Goal: Task Accomplishment & Management: Use online tool/utility

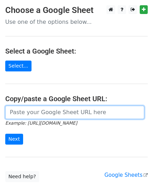
click at [14, 114] on input "url" at bounding box center [74, 112] width 139 height 13
paste input "https://docs.google.com/spreadsheets/d/1kym9VckgX4PxKsWDjLS1p5bQrwzB9NQ3Wa0WLTr…"
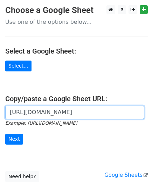
scroll to position [0, 157]
type input "https://docs.google.com/spreadsheets/d/1kym9VckgX4PxKsWDjLS1p5bQrwzB9NQ3Wa0WLTr…"
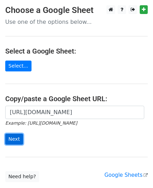
click at [14, 141] on input "Next" at bounding box center [14, 139] width 18 height 11
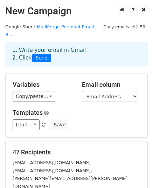
scroll to position [110, 0]
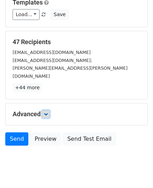
click at [48, 112] on icon at bounding box center [46, 114] width 4 height 4
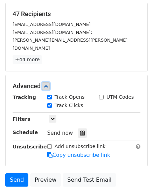
scroll to position [179, 0]
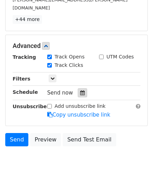
click at [80, 90] on icon at bounding box center [82, 92] width 5 height 5
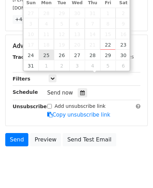
type input "[DATE] 12:00"
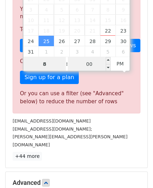
type input "8"
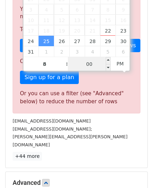
type input "[DATE] 20:00"
type input "08"
click at [96, 66] on input "00" at bounding box center [89, 64] width 43 height 14
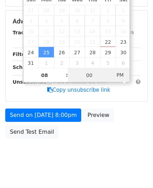
click at [121, 75] on span "PM" at bounding box center [120, 75] width 19 height 14
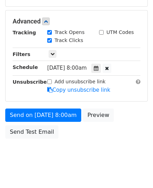
click at [131, 125] on div "Send on [DATE] 8:00am Preview Send Test Email" at bounding box center [76, 126] width 153 height 34
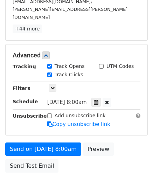
scroll to position [316, 0]
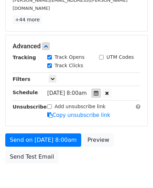
click at [99, 91] on icon at bounding box center [96, 93] width 5 height 5
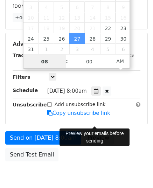
scroll to position [332, 0]
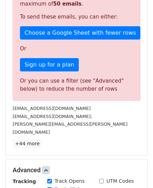
scroll to position [297, 0]
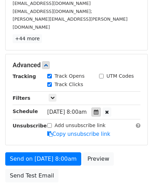
click at [99, 110] on icon at bounding box center [96, 112] width 5 height 5
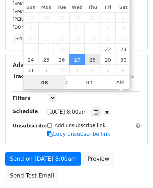
type input "2025-08-28 08:00"
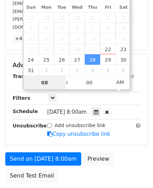
scroll to position [201, 0]
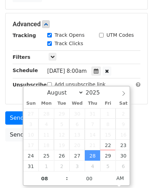
click at [143, 117] on div "Send on Aug 28 at 8:00am Preview Send Test Email" at bounding box center [76, 129] width 153 height 34
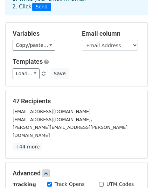
scroll to position [195, 0]
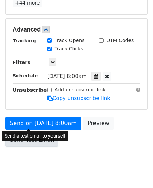
click at [43, 134] on link "Send Test Email" at bounding box center [31, 140] width 53 height 13
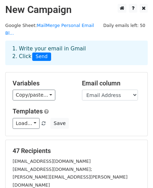
scroll to position [0, 0]
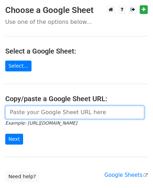
click at [25, 113] on input "url" at bounding box center [74, 112] width 139 height 13
paste input "[URL][DOMAIN_NAME]"
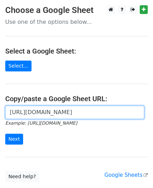
scroll to position [0, 157]
type input "[URL][DOMAIN_NAME]"
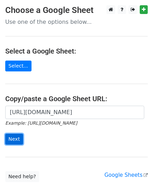
scroll to position [0, 0]
click at [15, 139] on input "Next" at bounding box center [14, 139] width 18 height 11
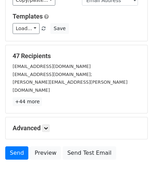
scroll to position [95, 0]
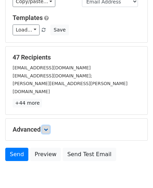
click at [48, 128] on icon at bounding box center [46, 130] width 4 height 4
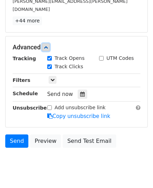
scroll to position [179, 0]
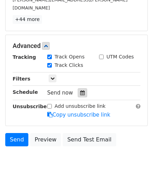
click at [81, 90] on icon at bounding box center [82, 92] width 5 height 5
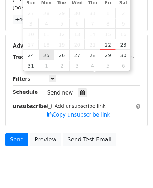
type input "[DATE] 12:00"
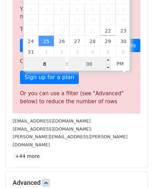
type input "8"
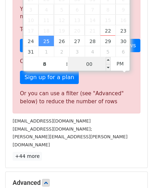
type input "[DATE] 20:00"
type input "08"
click at [92, 66] on input "00" at bounding box center [89, 64] width 43 height 14
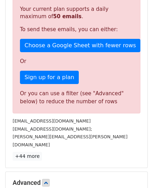
click at [121, 75] on div "Sorry, you don't have enough daily email credits to send these emails. Your cur…" at bounding box center [77, 47] width 128 height 133
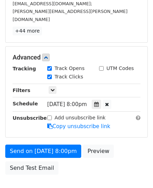
scroll to position [305, 0]
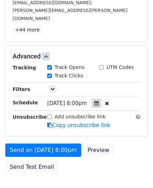
click at [99, 101] on icon at bounding box center [96, 103] width 5 height 5
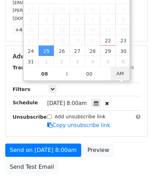
click at [122, 73] on span "AM" at bounding box center [120, 74] width 19 height 14
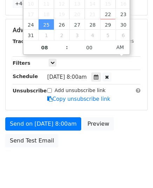
scroll to position [332, 0]
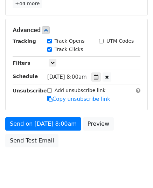
click at [129, 129] on div "Send on [DATE] 8:00am Preview Send Test Email" at bounding box center [76, 134] width 153 height 34
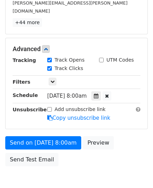
scroll to position [311, 0]
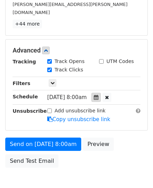
click at [101, 93] on div at bounding box center [96, 97] width 9 height 9
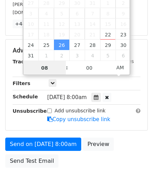
click at [129, 73] on span "AM" at bounding box center [120, 68] width 19 height 14
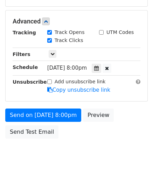
scroll to position [332, 0]
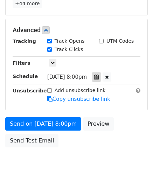
click at [99, 75] on icon at bounding box center [96, 77] width 5 height 5
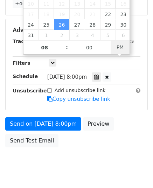
click at [124, 48] on span "PM" at bounding box center [120, 47] width 19 height 14
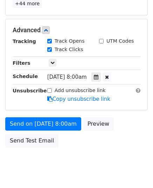
click at [135, 117] on div "Send on [DATE] 8:00am Preview Send Test Email" at bounding box center [76, 134] width 153 height 34
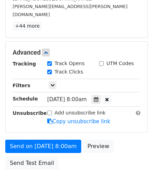
scroll to position [310, 0]
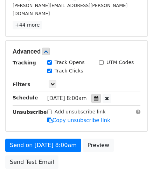
click at [101, 94] on div at bounding box center [96, 98] width 9 height 9
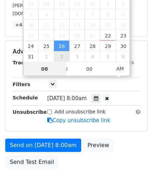
type input "[DATE] 08:00"
select select "8"
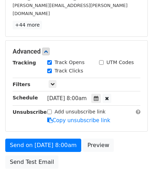
click at [126, 139] on div "Send on [DATE] 8:00am Preview Send Test Email" at bounding box center [76, 156] width 153 height 34
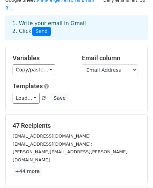
scroll to position [24, 0]
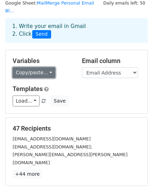
click at [46, 67] on link "Copy/paste..." at bounding box center [34, 72] width 43 height 11
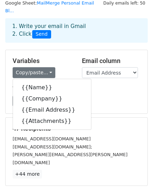
click at [63, 50] on div "Variables Copy/paste... {{Name}} {{Company}} {{Email Address}} {{Attachments}} …" at bounding box center [77, 81] width 142 height 63
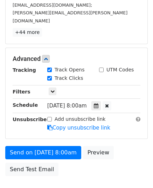
scroll to position [166, 0]
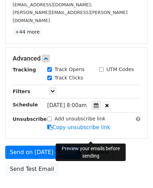
click at [93, 146] on link "Preview" at bounding box center [98, 152] width 31 height 13
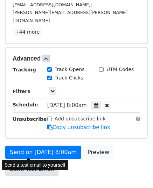
click at [41, 163] on link "Send Test Email" at bounding box center [31, 169] width 53 height 13
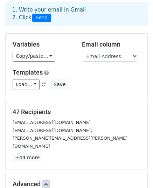
scroll to position [40, 0]
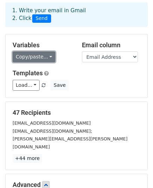
click at [48, 52] on link "Copy/paste..." at bounding box center [34, 57] width 43 height 11
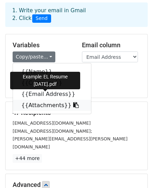
click at [49, 100] on link "{{Attachments}}" at bounding box center [52, 105] width 78 height 11
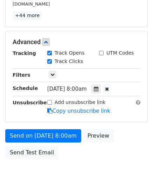
scroll to position [195, 0]
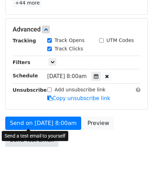
click at [28, 134] on link "Send Test Email" at bounding box center [31, 140] width 53 height 13
click at [41, 134] on link "Send Test Email" at bounding box center [31, 140] width 53 height 13
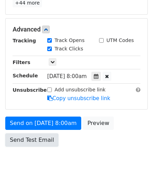
click at [34, 134] on link "Send Test Email" at bounding box center [31, 140] width 53 height 13
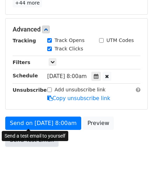
click at [33, 134] on link "Send Test Email" at bounding box center [31, 140] width 53 height 13
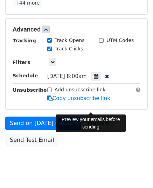
click at [95, 117] on link "Preview" at bounding box center [98, 123] width 31 height 13
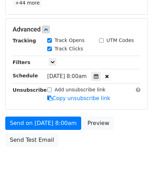
scroll to position [0, 0]
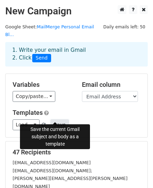
click at [59, 120] on button "Save" at bounding box center [59, 125] width 18 height 11
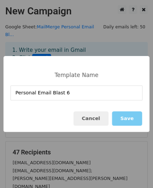
type input "Personal Email Blast 6"
click at [127, 120] on button "Save" at bounding box center [127, 119] width 30 height 14
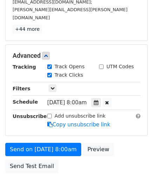
scroll to position [195, 0]
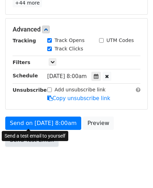
click at [29, 134] on link "Send Test Email" at bounding box center [31, 140] width 53 height 13
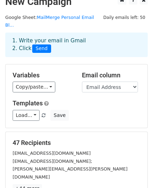
scroll to position [0, 0]
